Goal: Information Seeking & Learning: Learn about a topic

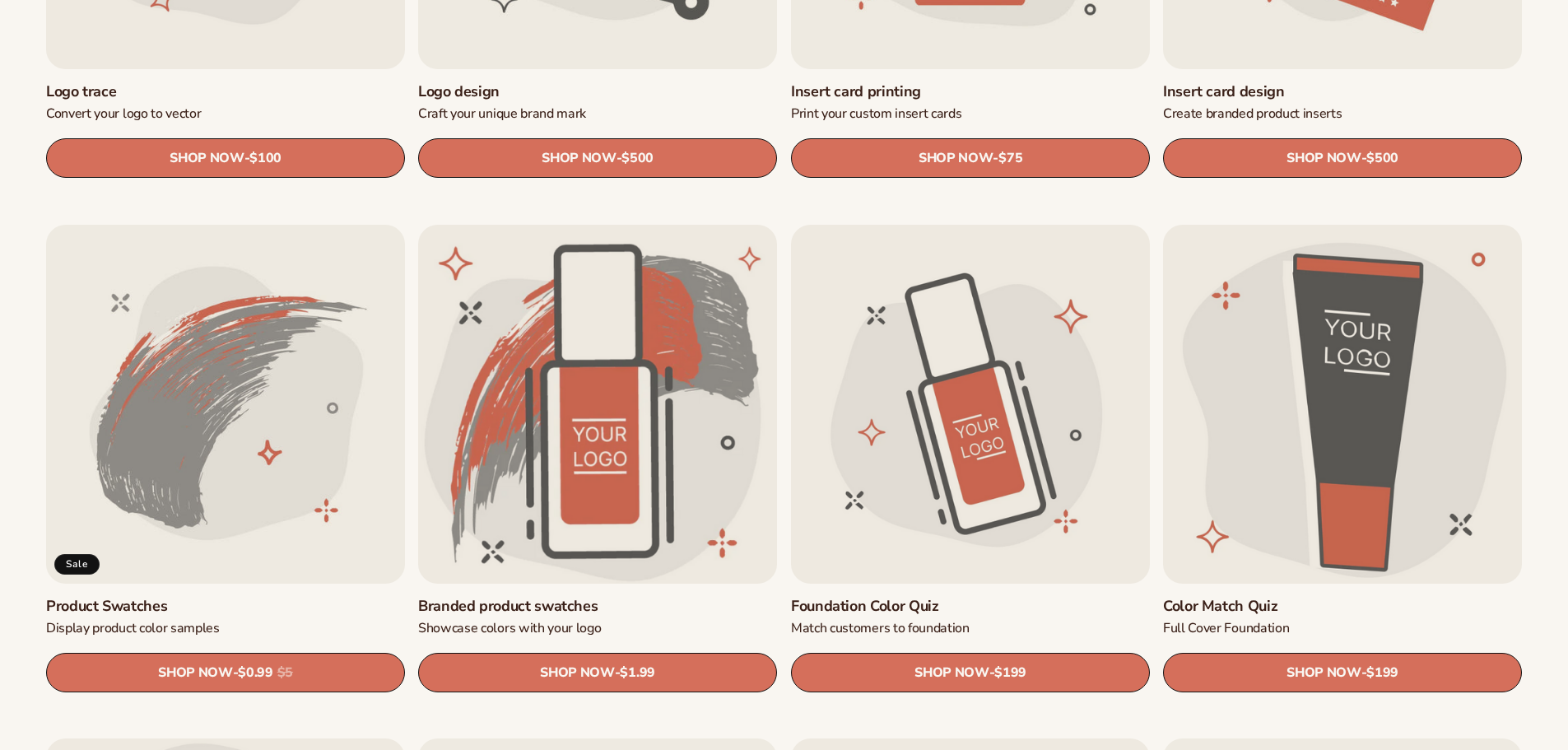
scroll to position [906, 0]
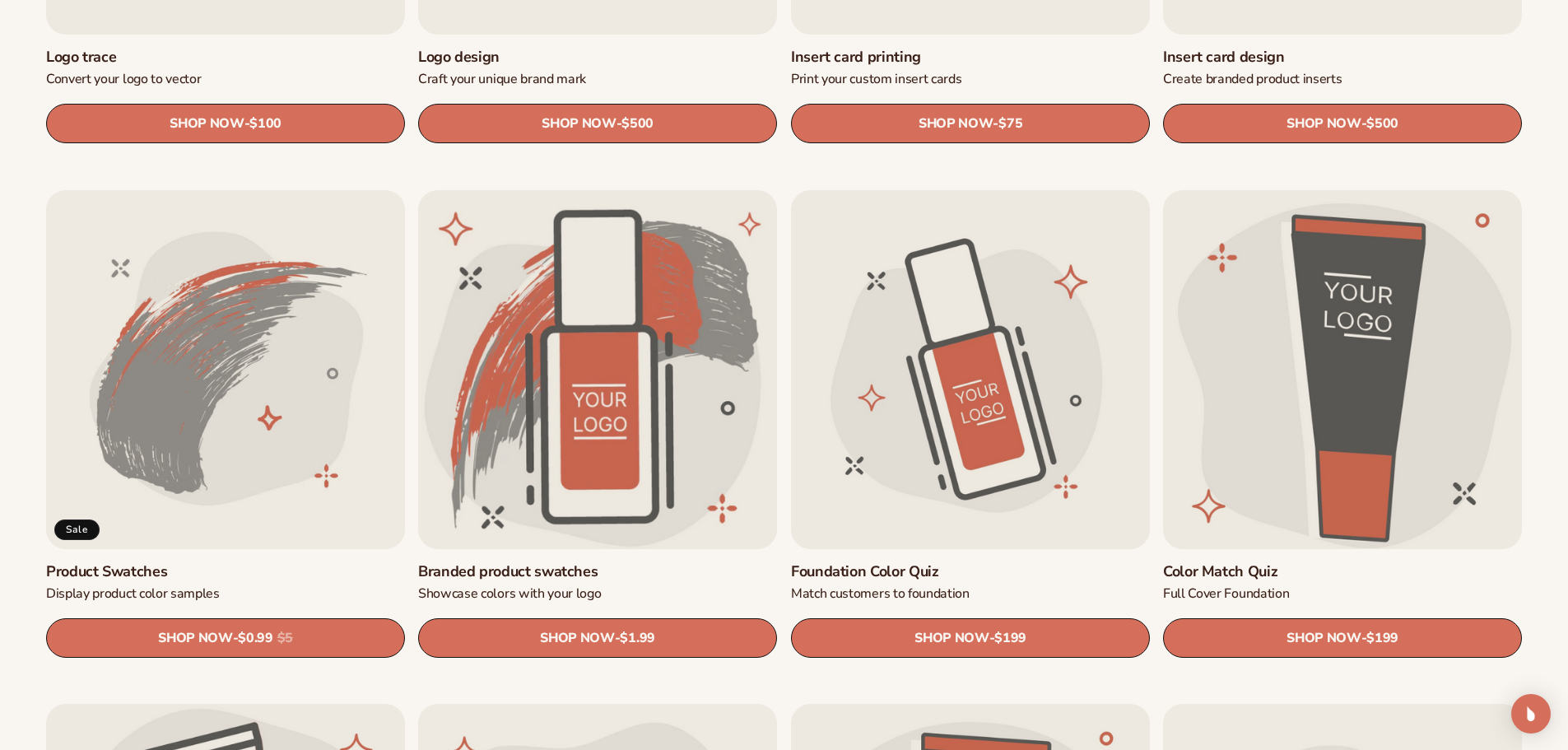
click at [1431, 562] on link "Color Match Quiz" at bounding box center [1341, 572] width 359 height 19
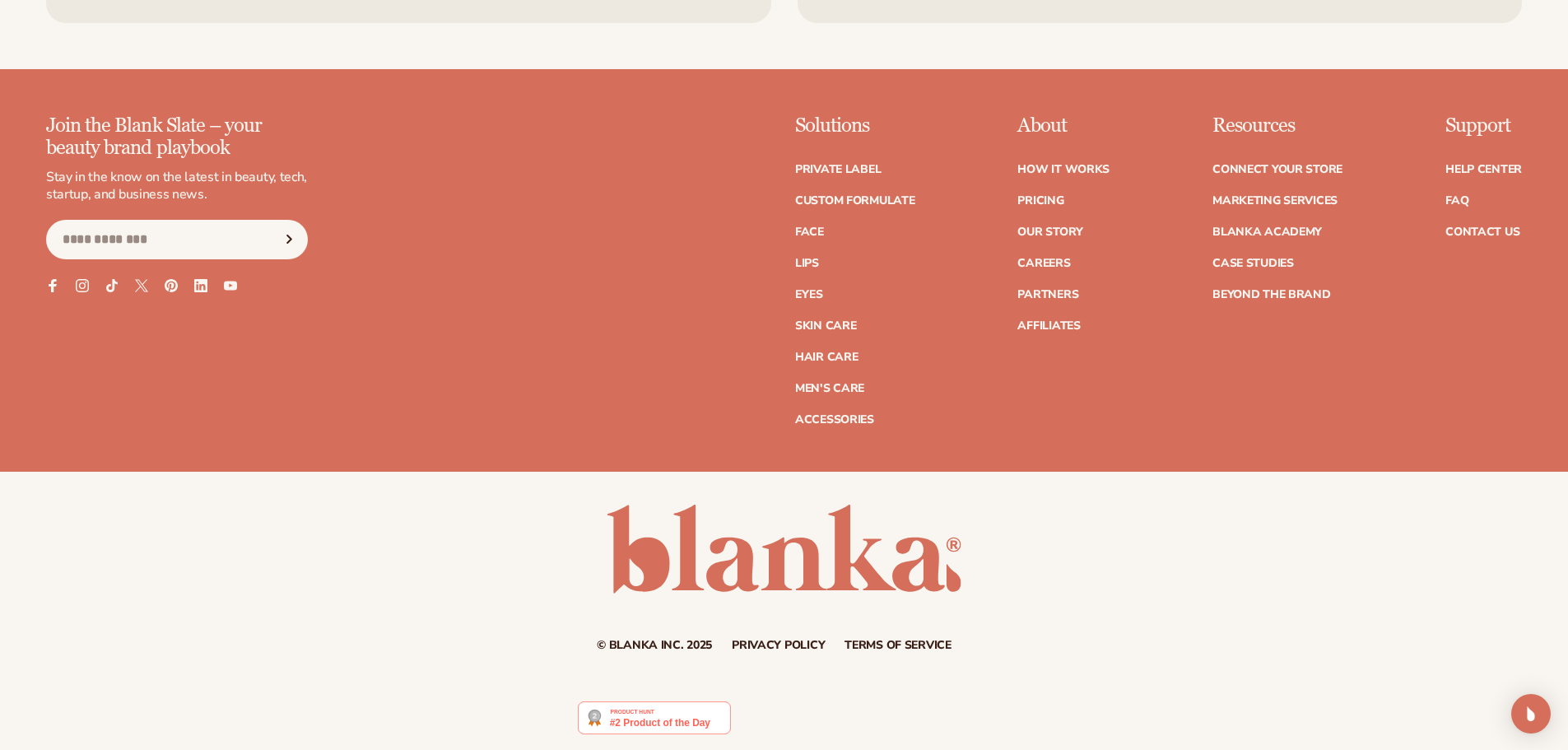
scroll to position [1582, 0]
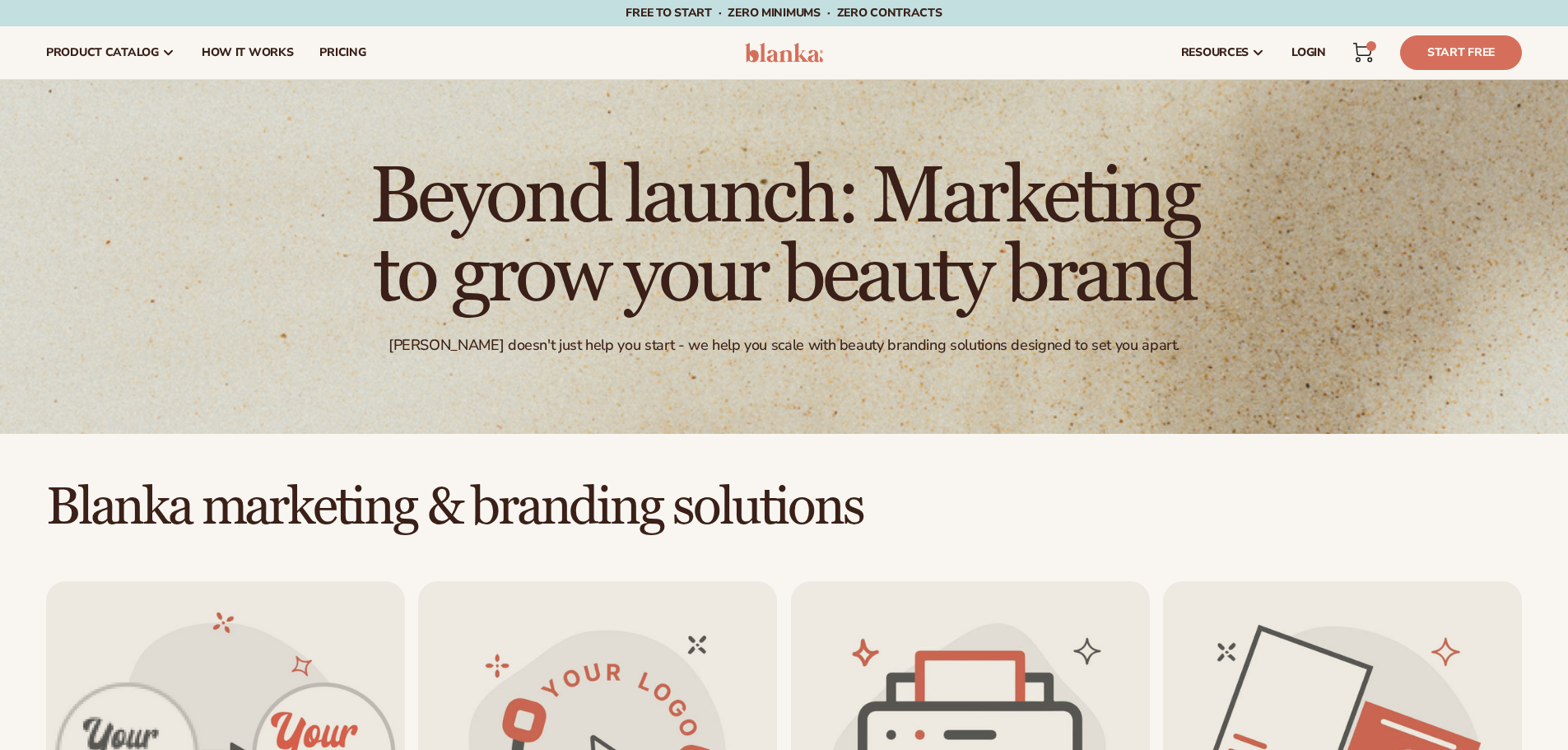
scroll to position [906, 0]
